Goal: Find specific page/section: Find specific page/section

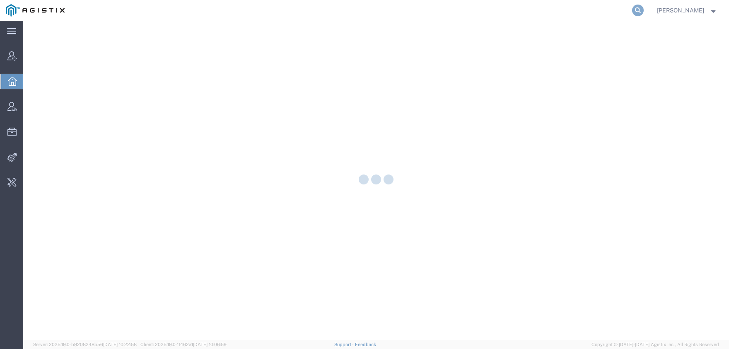
click at [644, 9] on icon at bounding box center [638, 11] width 12 height 12
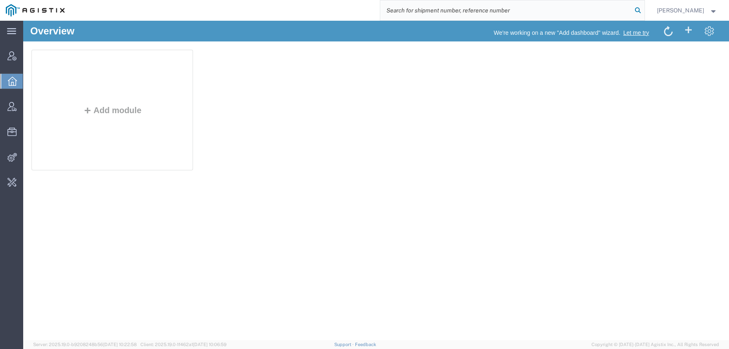
paste input "56882093"
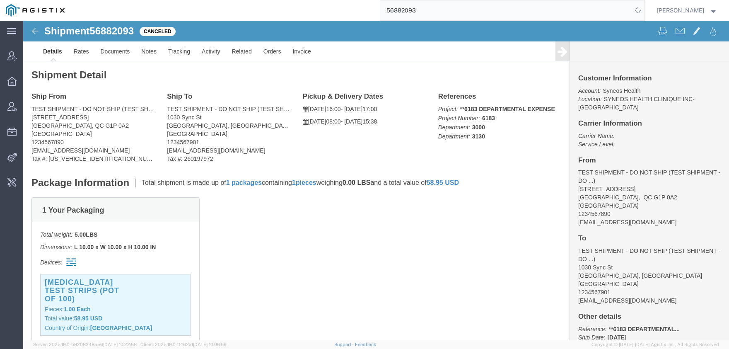
drag, startPoint x: 379, startPoint y: 16, endPoint x: 362, endPoint y: 16, distance: 17.0
click at [380, 16] on input "56882093" at bounding box center [506, 10] width 252 height 20
click at [418, 9] on input "syneos health" at bounding box center [506, 10] width 252 height 20
type input "syneos health"
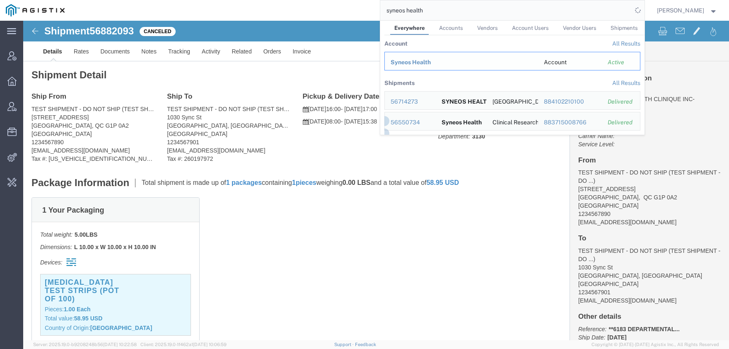
click at [426, 63] on span "Syneos Health" at bounding box center [410, 62] width 40 height 7
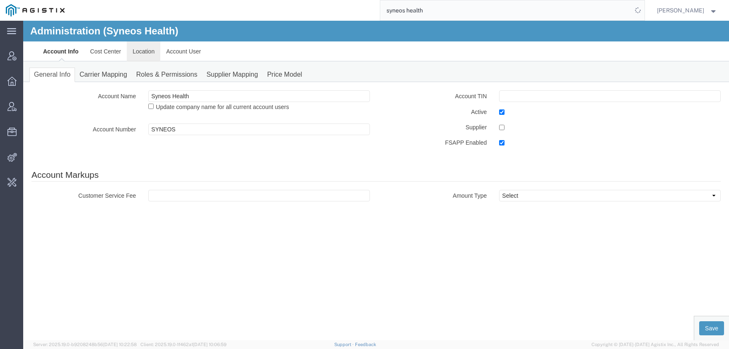
click at [142, 55] on link "Location" at bounding box center [144, 51] width 34 height 20
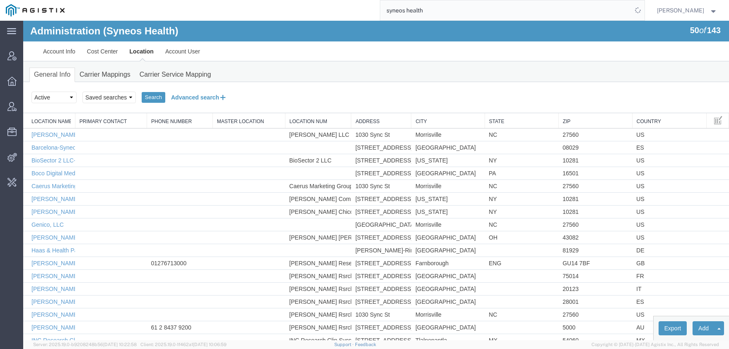
click at [211, 97] on button "Advanced search" at bounding box center [198, 97] width 67 height 14
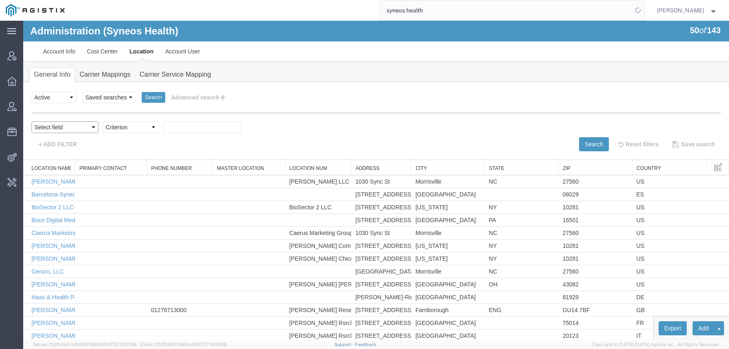
select select "locationName"
click option "Location Name" at bounding box center [23, 21] width 0 height 0
click at [117, 123] on body "Administration (Syneos Health) 50 of 143 Account Info Cost Center Location Acco…" at bounding box center [376, 166] width 706 height 291
click at [103, 121] on select "Criterion contains does not contain is is blank is not blank starts with" at bounding box center [131, 127] width 56 height 12
select select "contains"
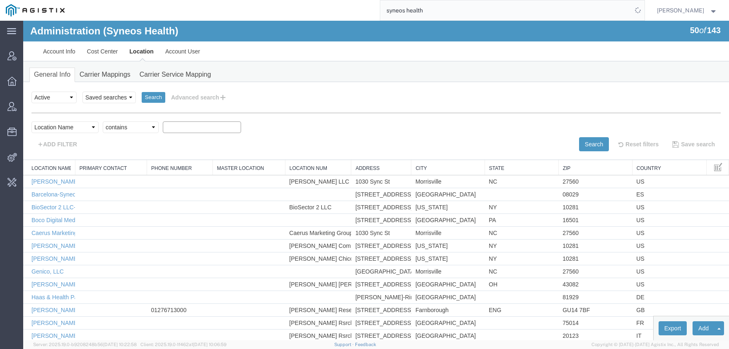
click option "contains" at bounding box center [23, 21] width 0 height 0
click at [189, 126] on input "text" at bounding box center [202, 127] width 78 height 12
type input "[GEOGRAPHIC_DATA]"
click at [595, 141] on button "Search" at bounding box center [594, 144] width 30 height 14
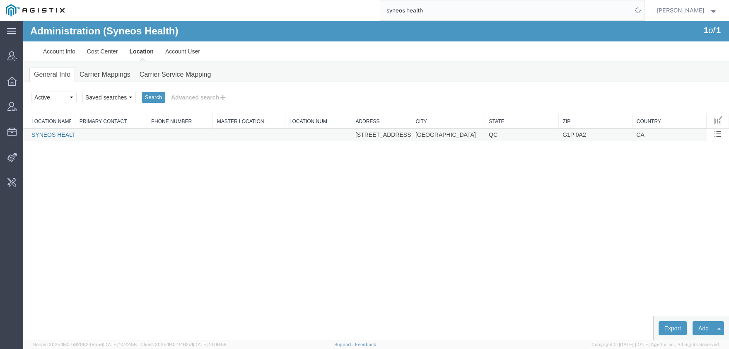
click at [63, 135] on link "SYNEOS HEALTH CLINIQUE INC-[GEOGRAPHIC_DATA]" at bounding box center [106, 134] width 151 height 7
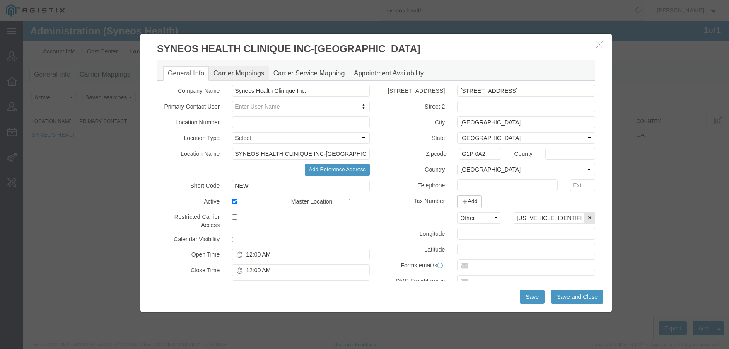
click at [232, 70] on link "Carrier Mappings" at bounding box center [239, 73] width 60 height 14
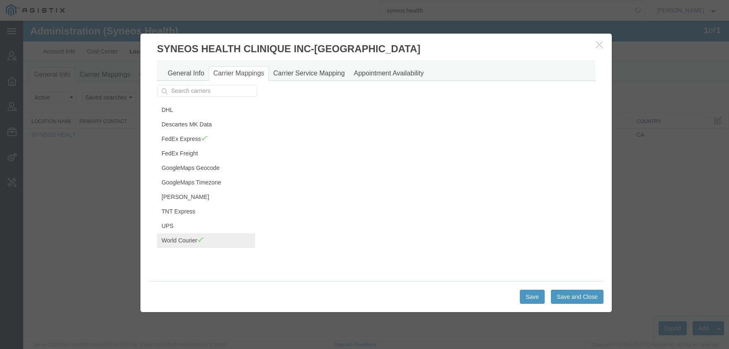
click at [179, 241] on link "World Courier" at bounding box center [206, 240] width 98 height 14
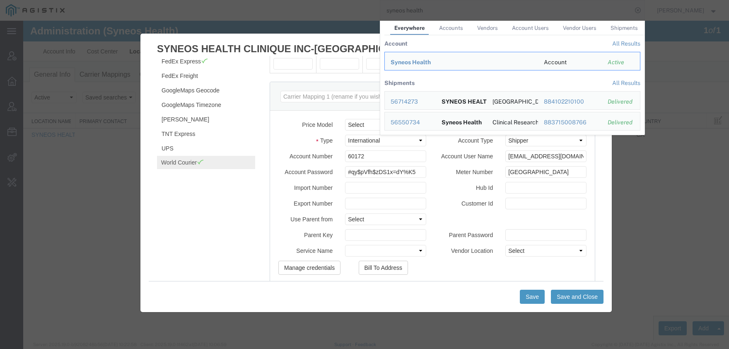
scroll to position [39, 0]
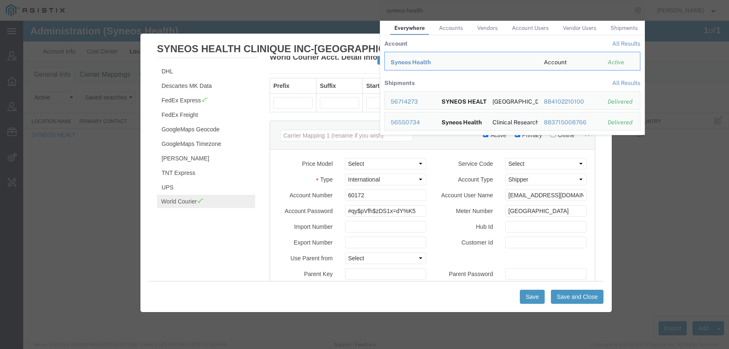
click at [439, 224] on label "Hub Id" at bounding box center [465, 226] width 67 height 10
click at [505, 224] on input "Hub Id" at bounding box center [545, 227] width 81 height 12
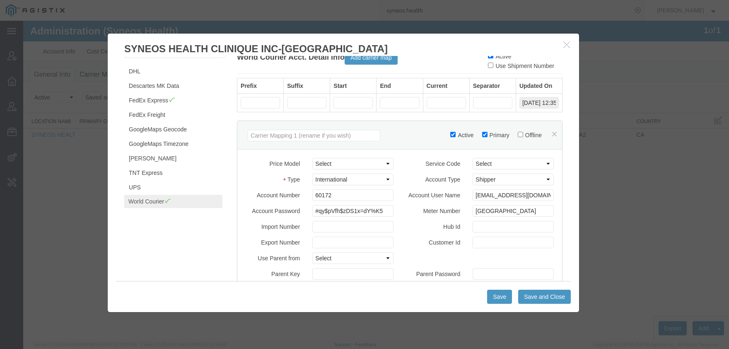
drag, startPoint x: 457, startPoint y: 39, endPoint x: 424, endPoint y: 39, distance: 33.5
click at [424, 39] on h3 "SYNEOS HEALTH CLINIQUE INC-[GEOGRAPHIC_DATA]" at bounding box center [343, 45] width 471 height 22
click at [283, 197] on label "Account Number" at bounding box center [272, 194] width 67 height 10
click at [312, 197] on input "60172" at bounding box center [352, 195] width 81 height 12
click at [283, 197] on label "Account Number" at bounding box center [272, 194] width 67 height 10
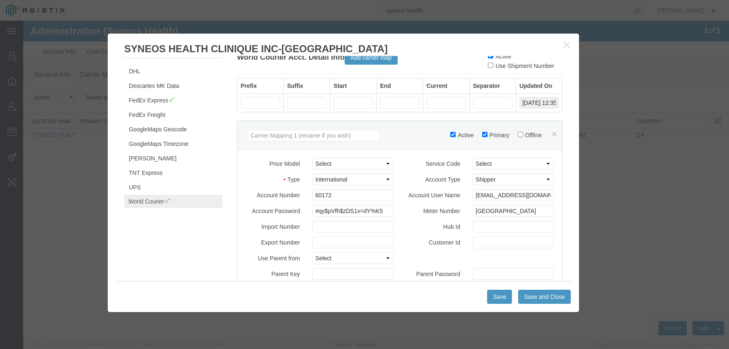
click at [312, 197] on input "60172" at bounding box center [352, 195] width 81 height 12
click at [566, 41] on button "button" at bounding box center [567, 45] width 10 height 10
